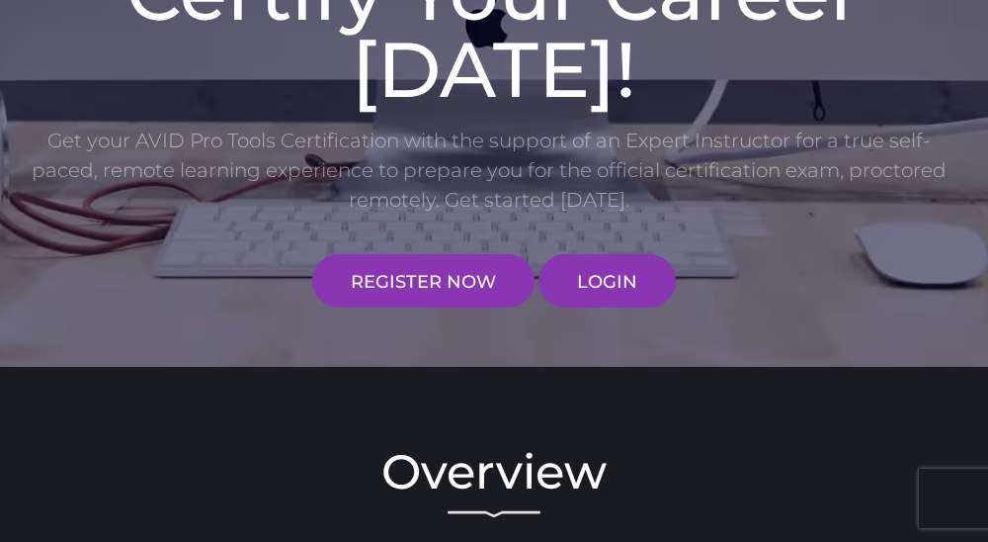
scroll to position [515, 0]
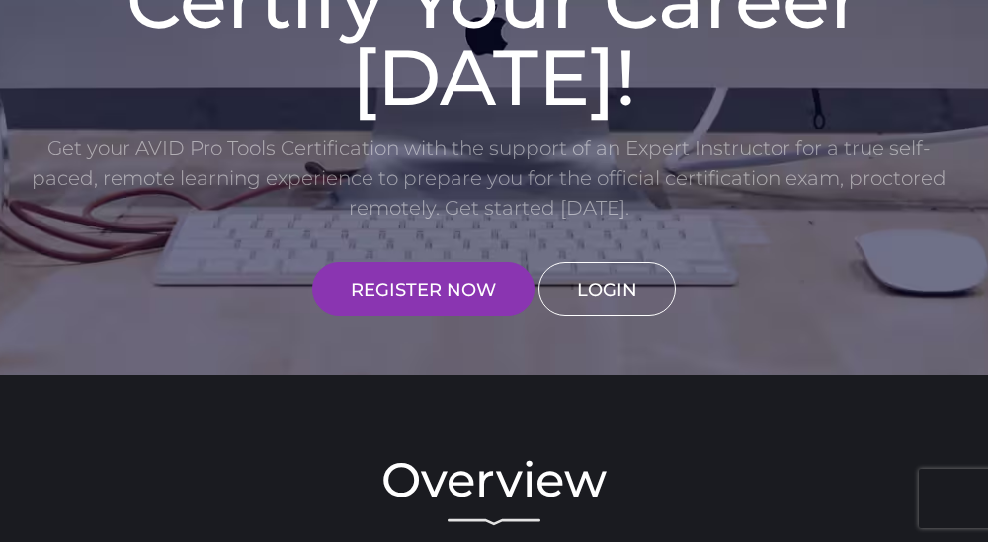
click at [608, 293] on link "LOGIN" at bounding box center [607, 288] width 137 height 53
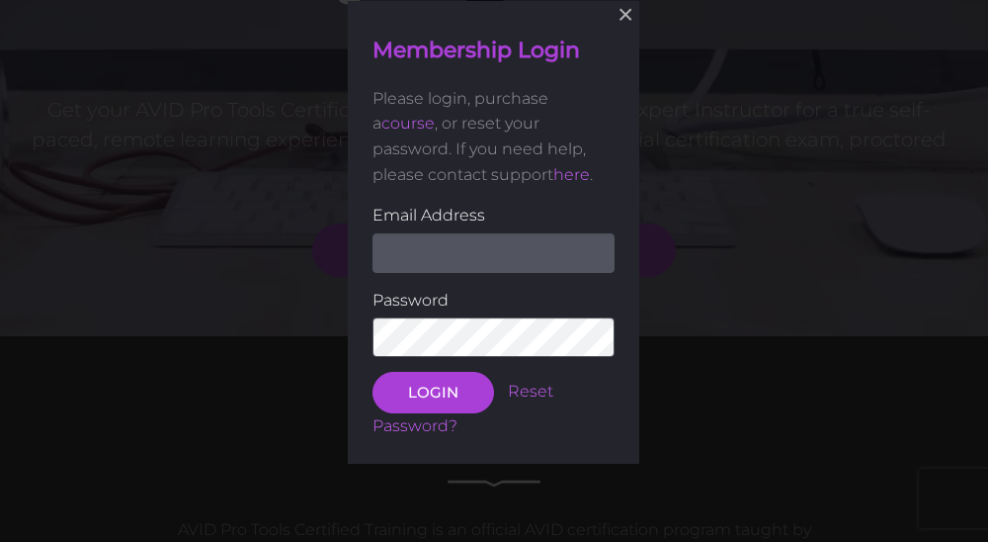
scroll to position [555, 0]
type input "[EMAIL_ADDRESS][DOMAIN_NAME]"
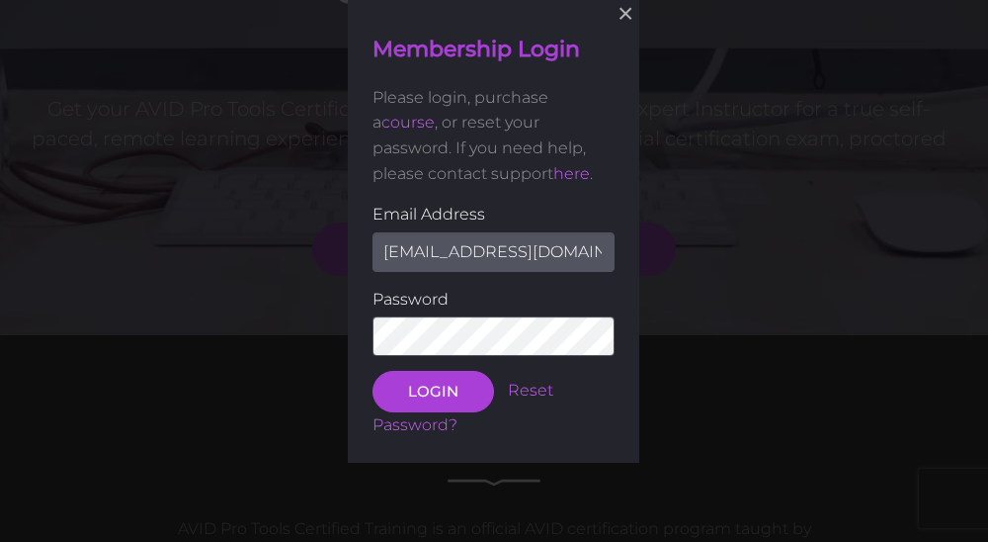
click at [433, 389] on button "LOGIN" at bounding box center [434, 392] width 122 height 42
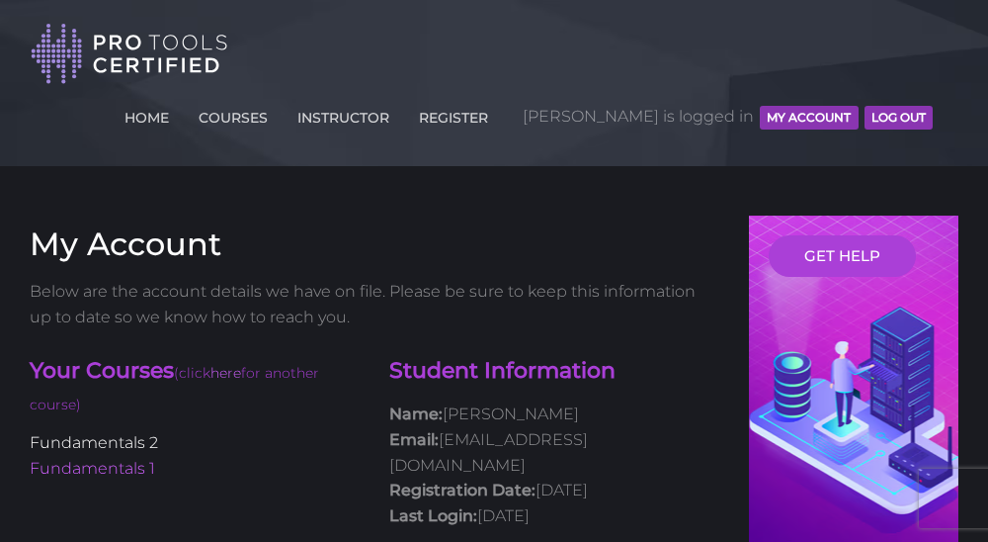
click at [131, 437] on link "Fundamentals 2" at bounding box center [94, 442] width 129 height 19
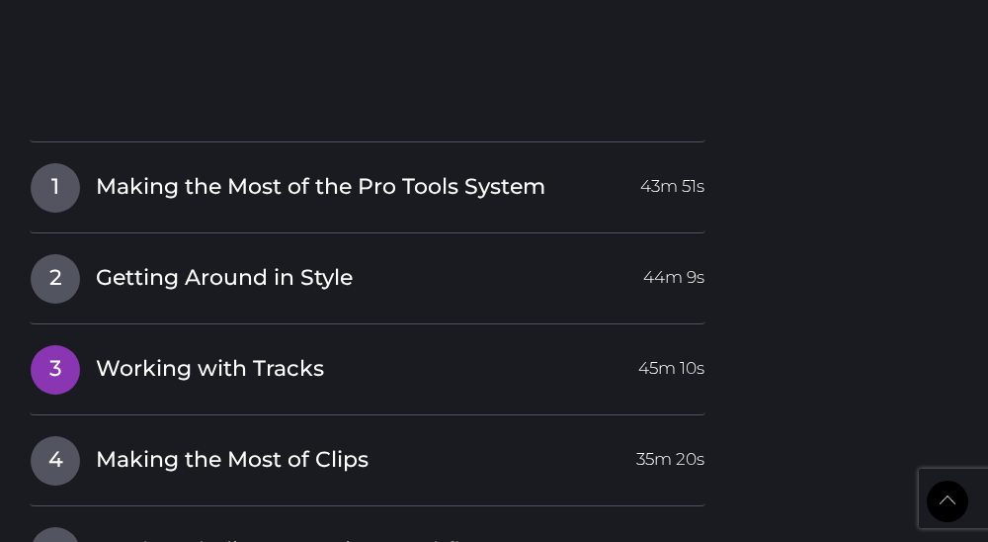
scroll to position [2573, 0]
click at [94, 163] on link "1 Making the Most of the Pro Tools System 43m 51s" at bounding box center [368, 184] width 676 height 42
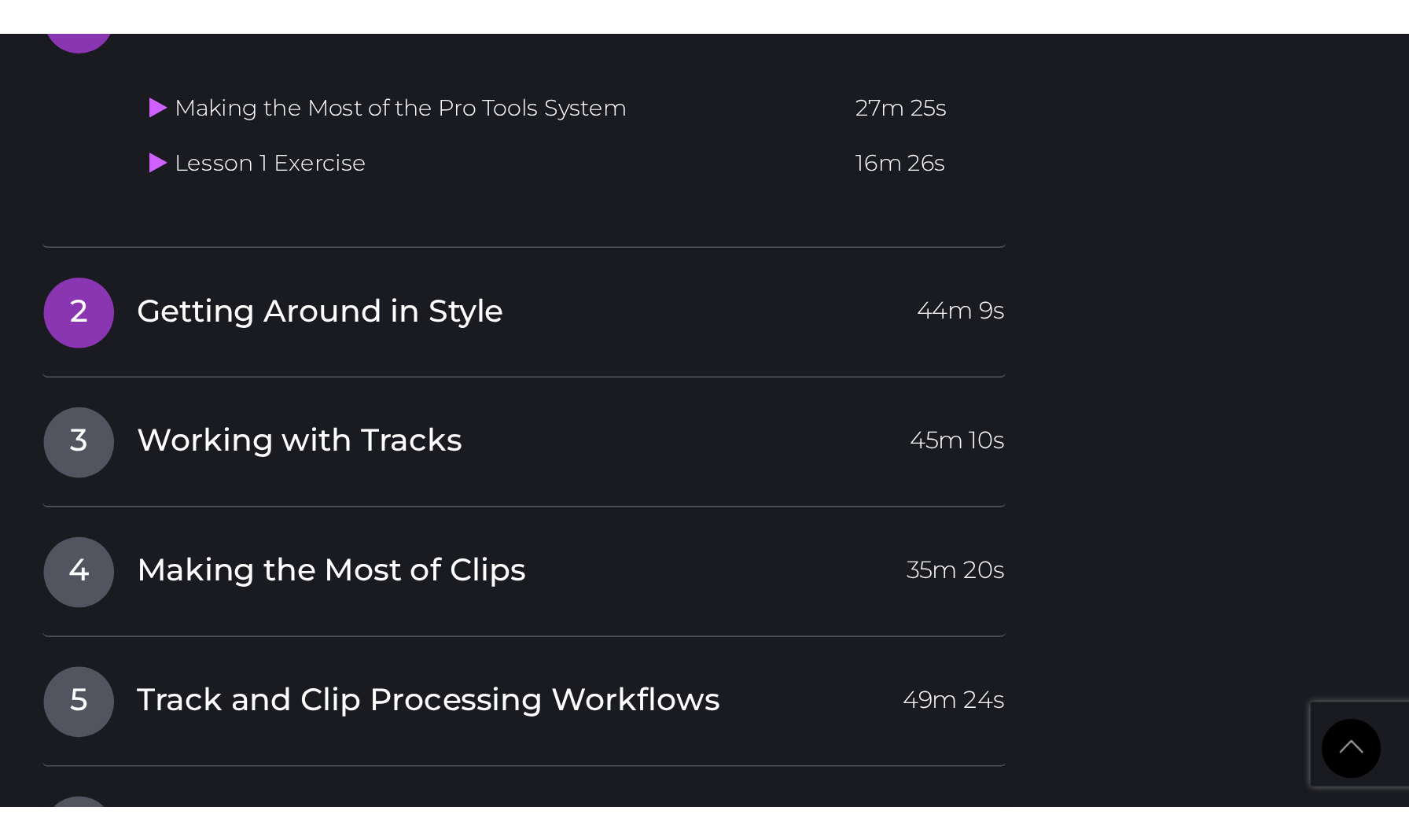
scroll to position [1936, 0]
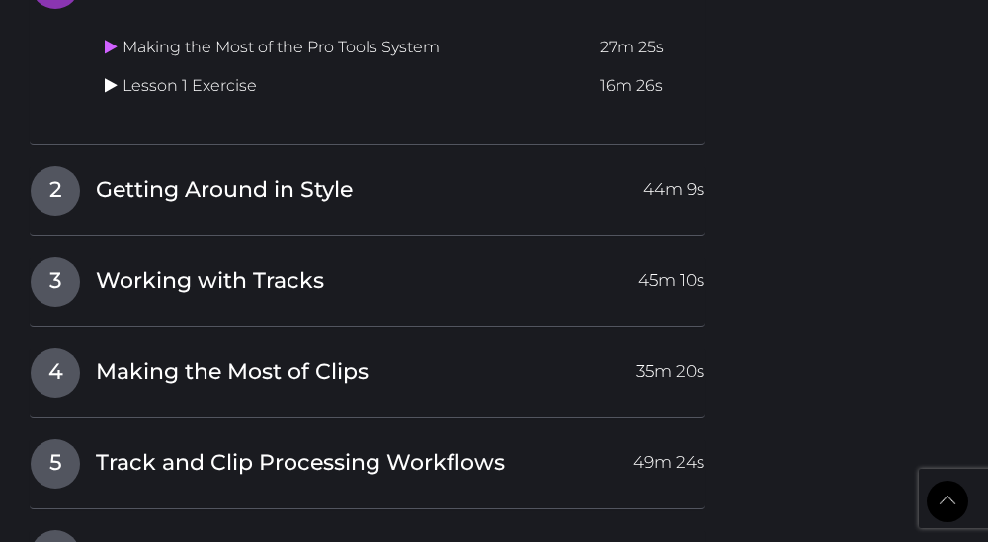
click at [113, 77] on icon at bounding box center [111, 85] width 13 height 16
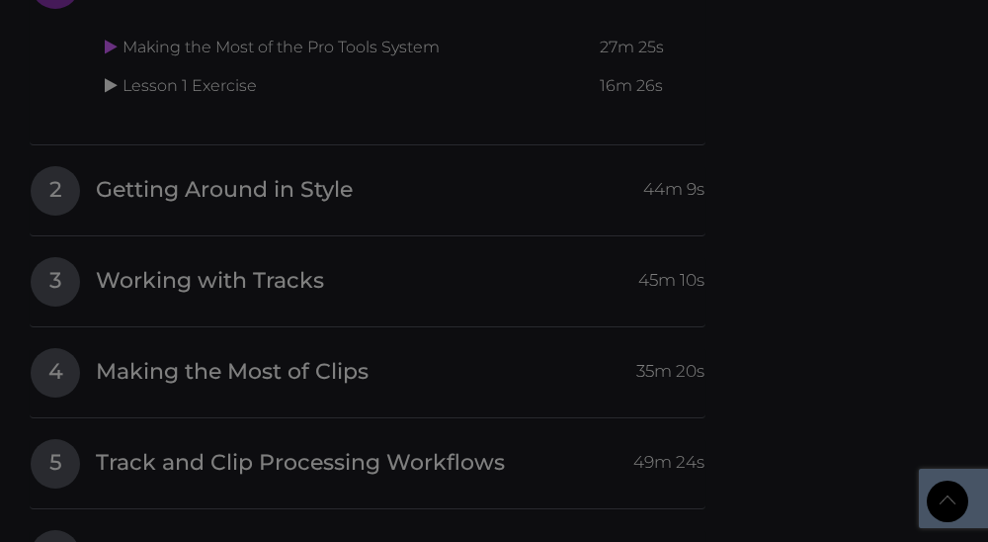
click at [113, 63] on div at bounding box center [494, 271] width 988 height 542
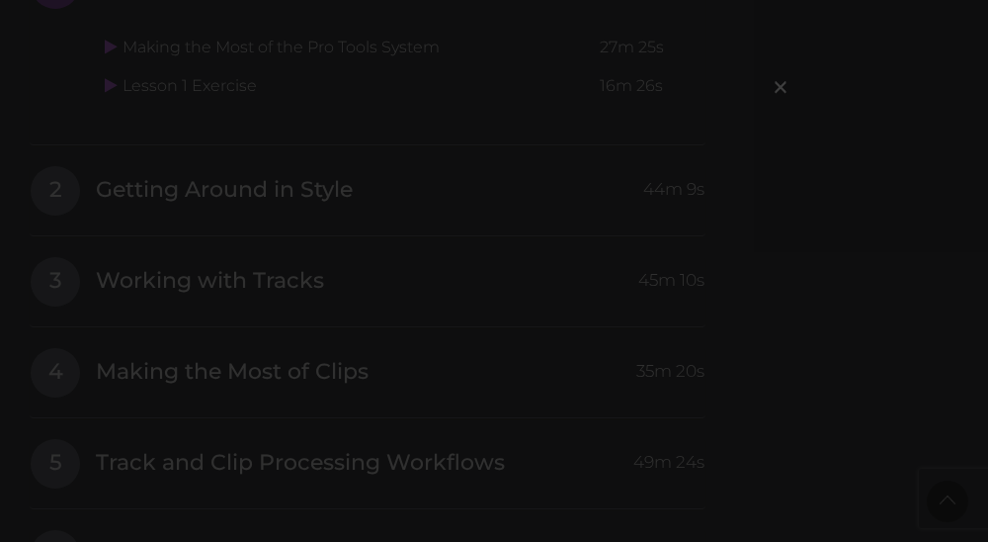
click at [141, 49] on div "×" at bounding box center [494, 271] width 988 height 542
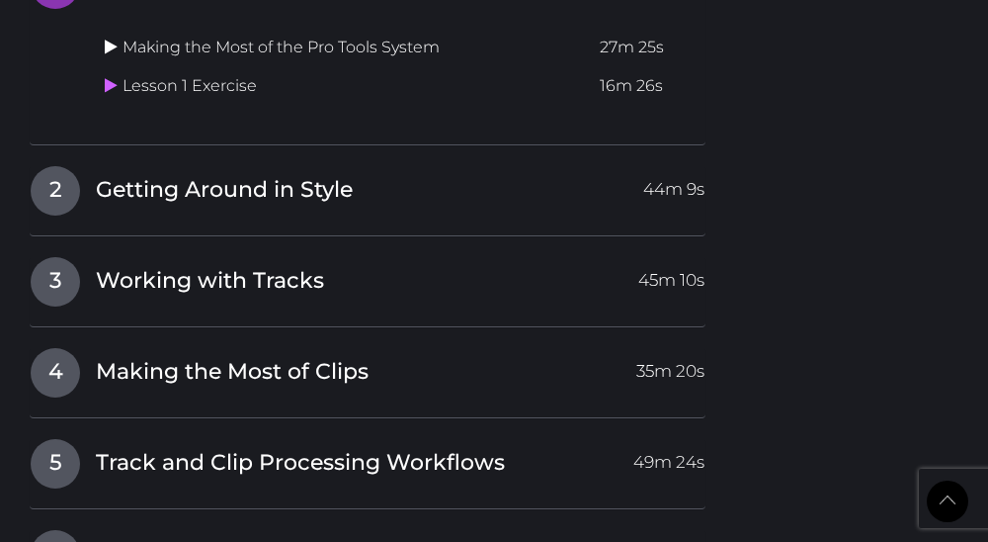
click at [113, 39] on icon at bounding box center [111, 47] width 13 height 16
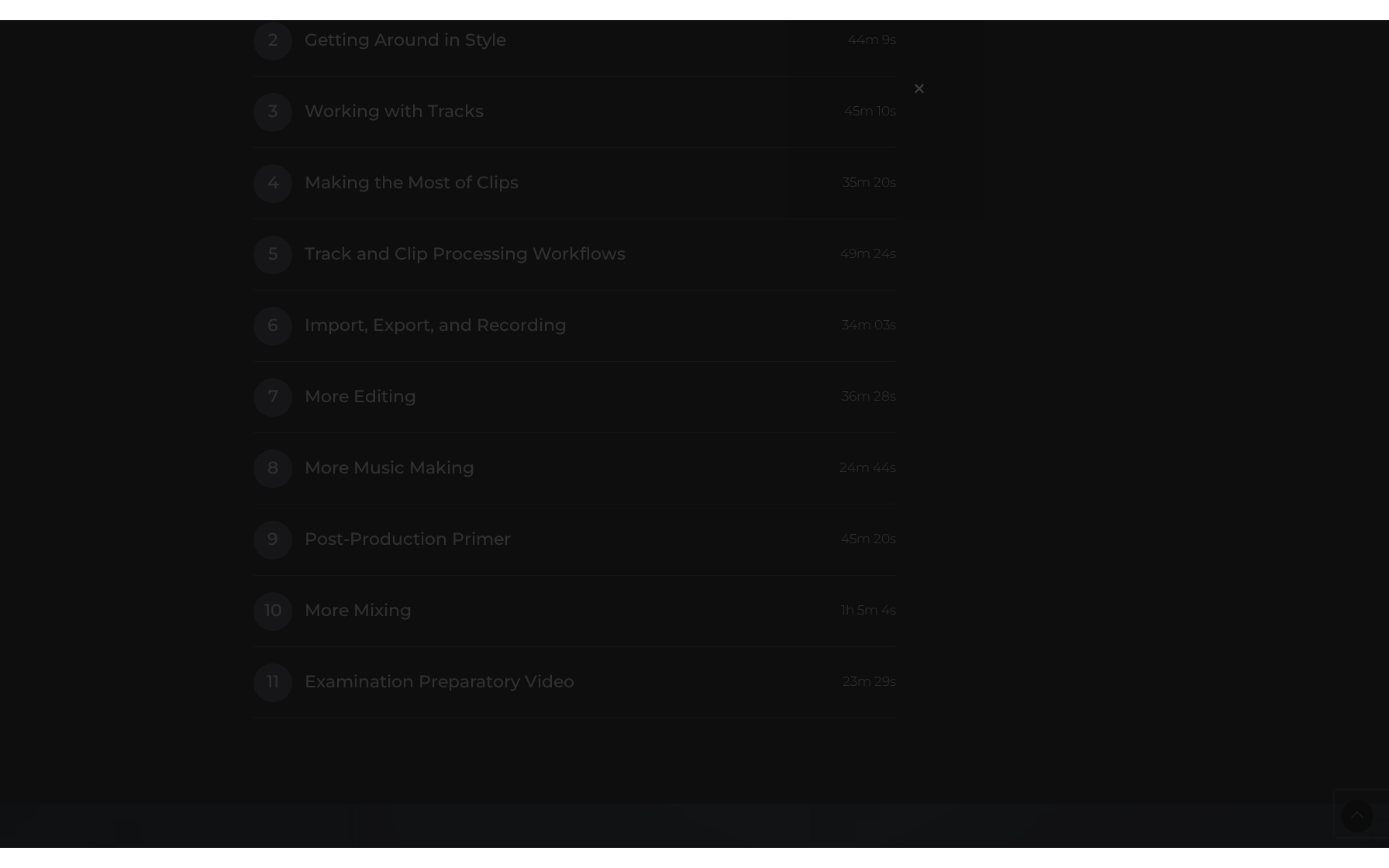
scroll to position [0, 0]
